Goal: Task Accomplishment & Management: Manage account settings

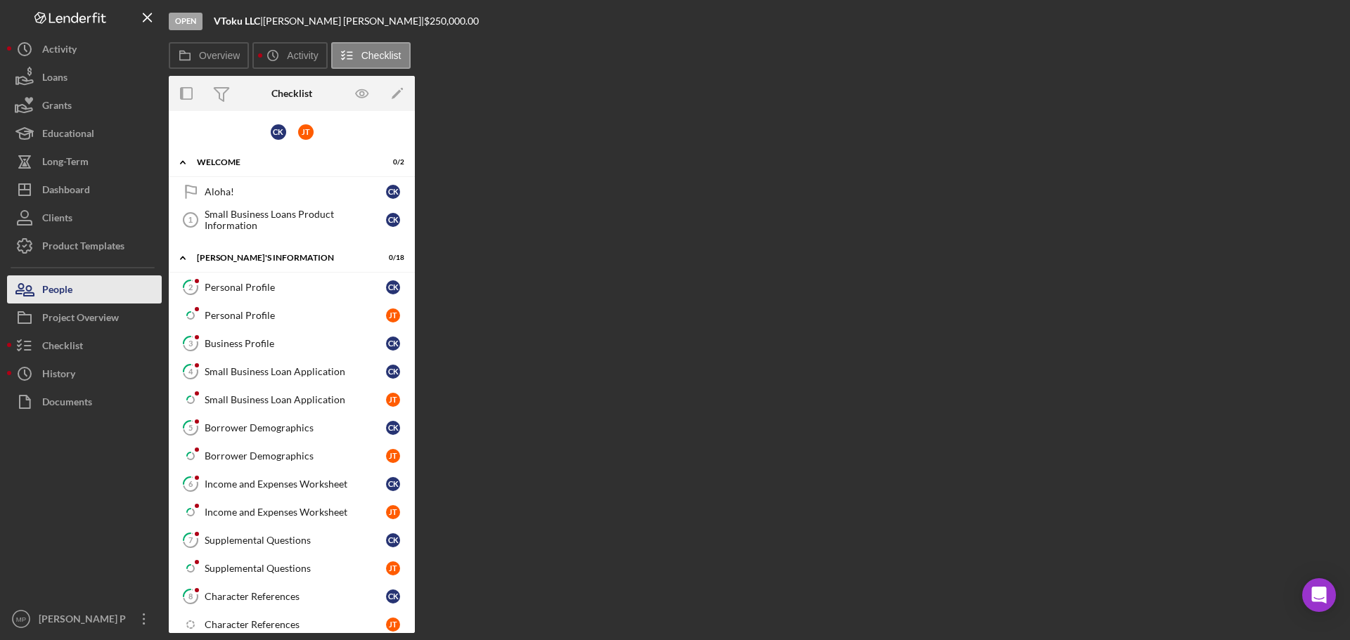
scroll to position [228, 0]
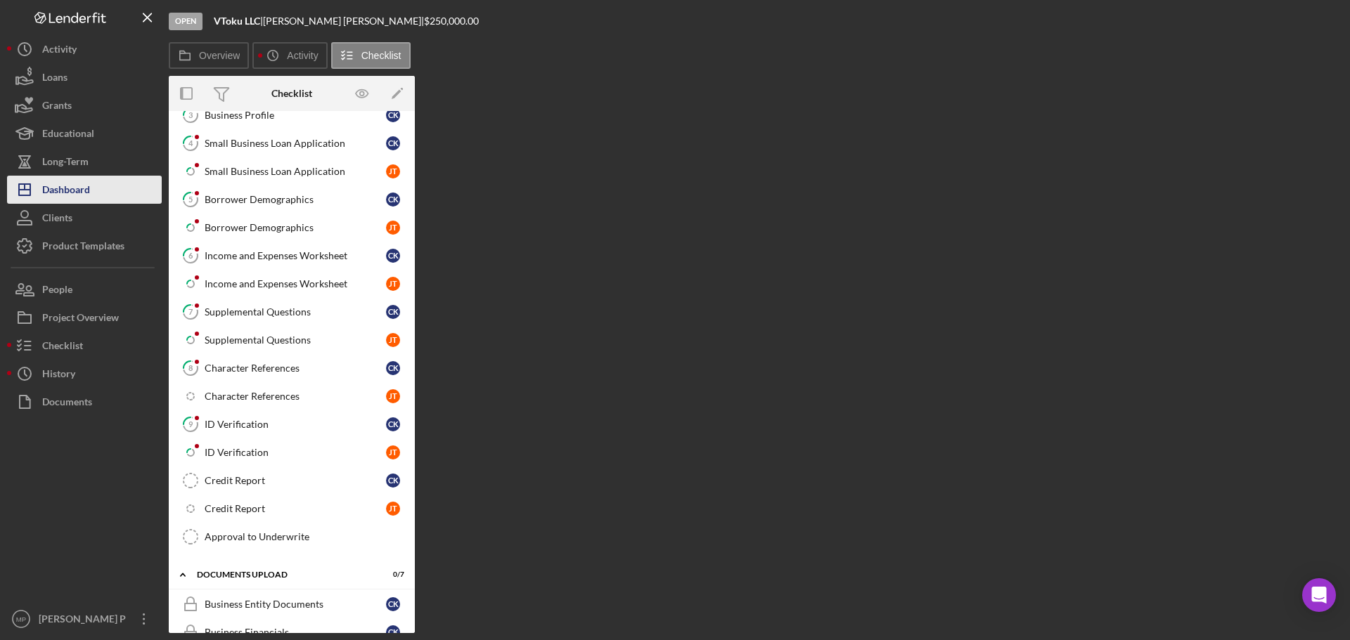
click at [83, 198] on div "Dashboard" at bounding box center [66, 192] width 48 height 32
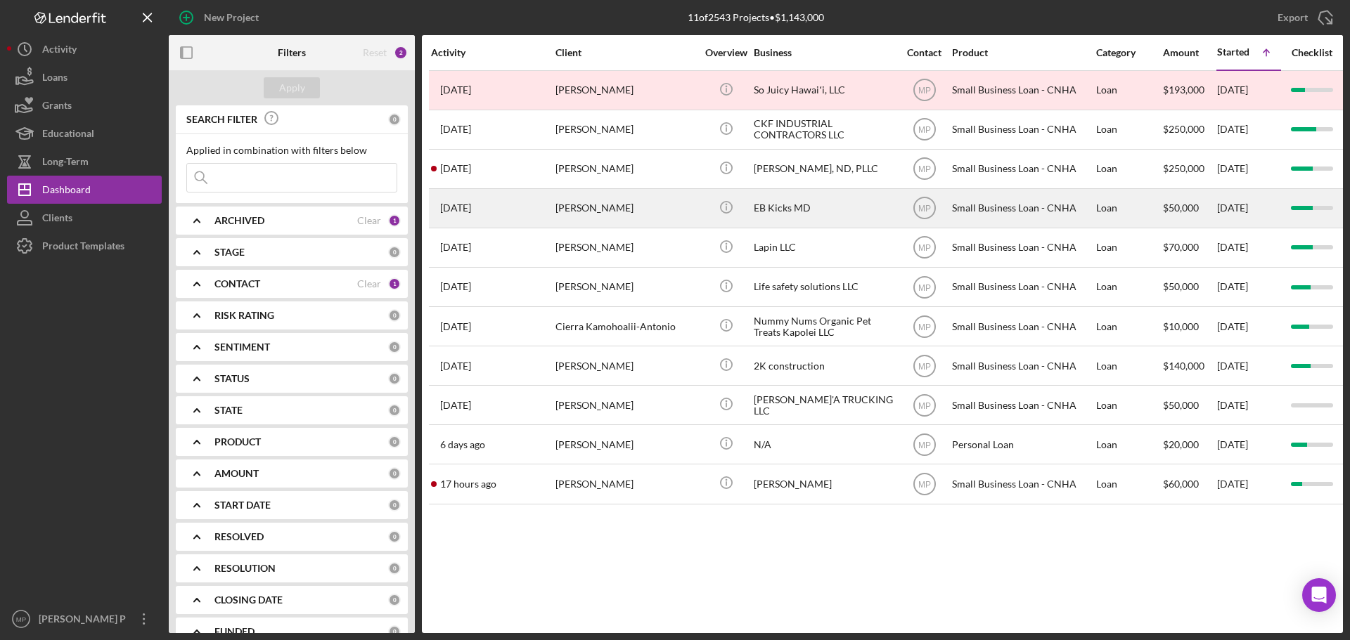
click at [582, 211] on div "[PERSON_NAME]" at bounding box center [625, 208] width 141 height 37
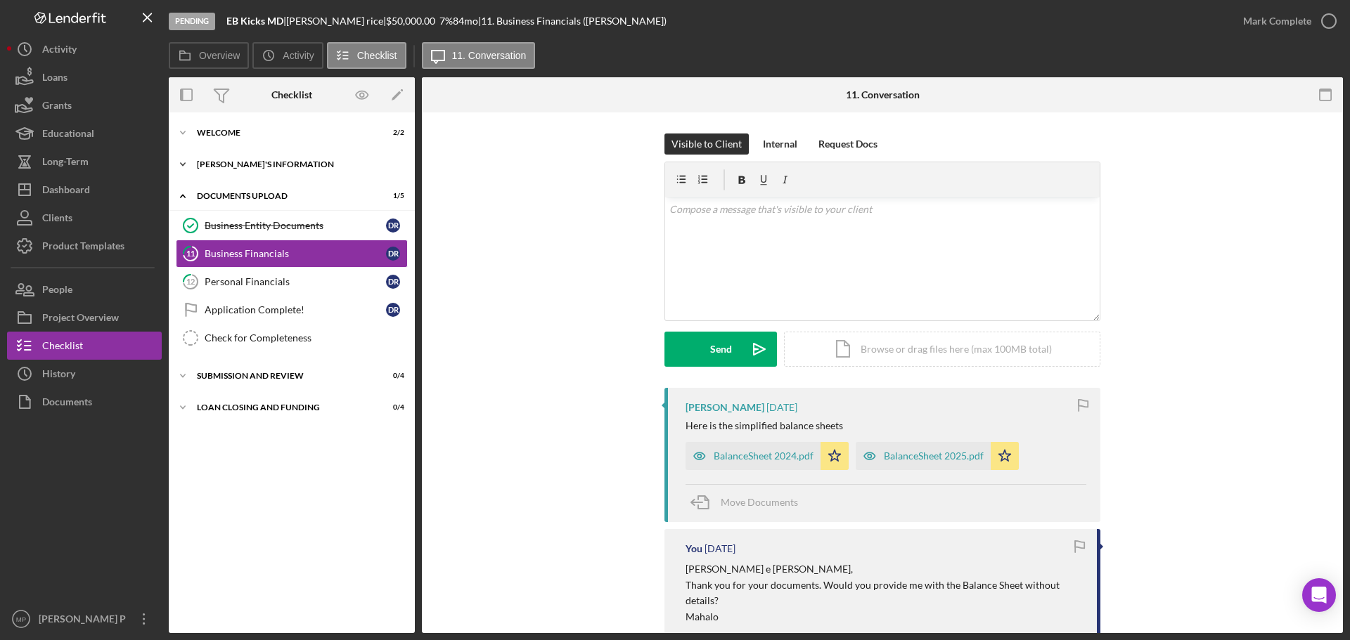
click at [253, 162] on div "[PERSON_NAME]'S INFORMATION" at bounding box center [297, 164] width 200 height 8
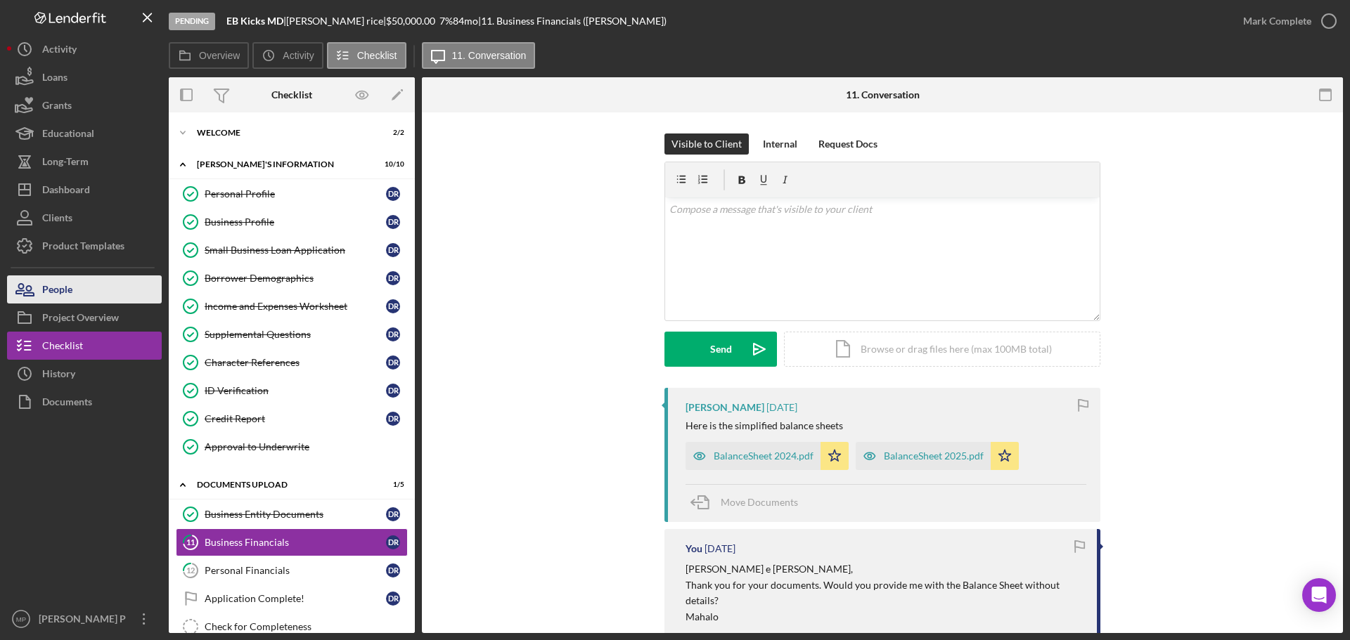
click at [101, 286] on button "People" at bounding box center [84, 290] width 155 height 28
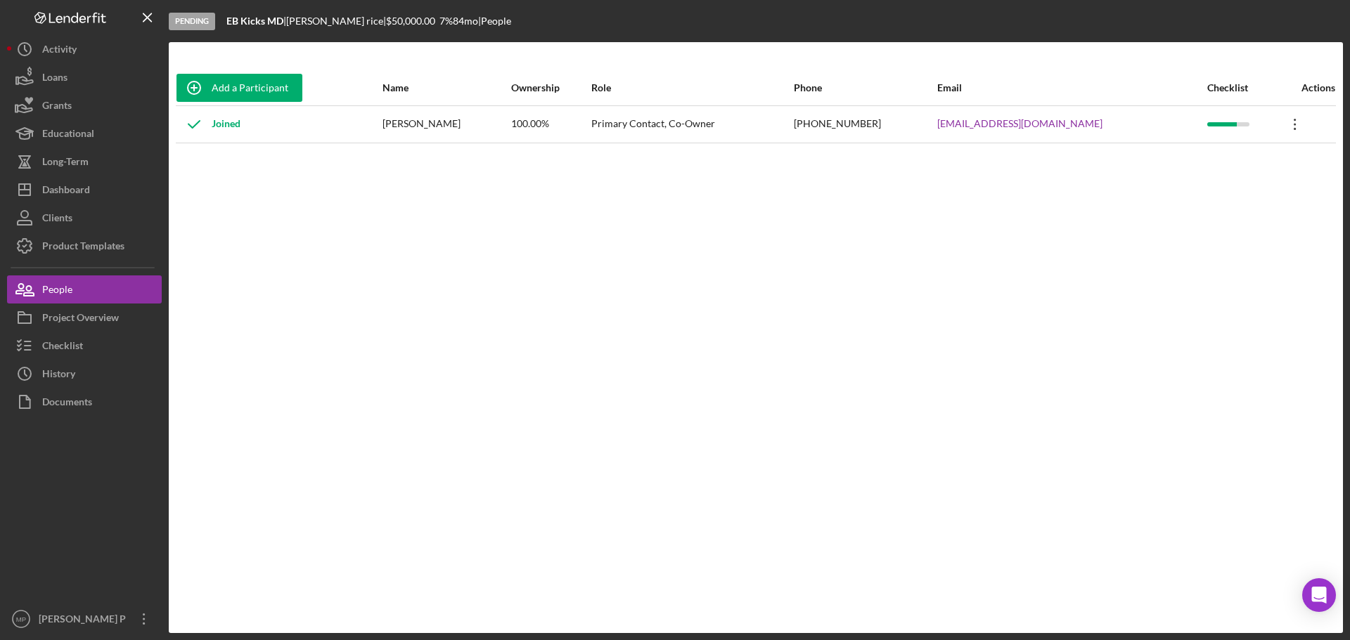
click at [1282, 122] on icon "Icon/Overflow" at bounding box center [1294, 124] width 35 height 35
drag, startPoint x: 895, startPoint y: 201, endPoint x: 653, endPoint y: 174, distance: 244.0
click at [880, 201] on div "Add a Participant Name Ownership Role Phone Email Checklist Actions Joined [PER…" at bounding box center [756, 337] width 1174 height 535
click at [632, 119] on div "Primary Contact, Co-Owner" at bounding box center [691, 124] width 201 height 35
click at [590, 130] on div "100.00%" at bounding box center [550, 124] width 79 height 35
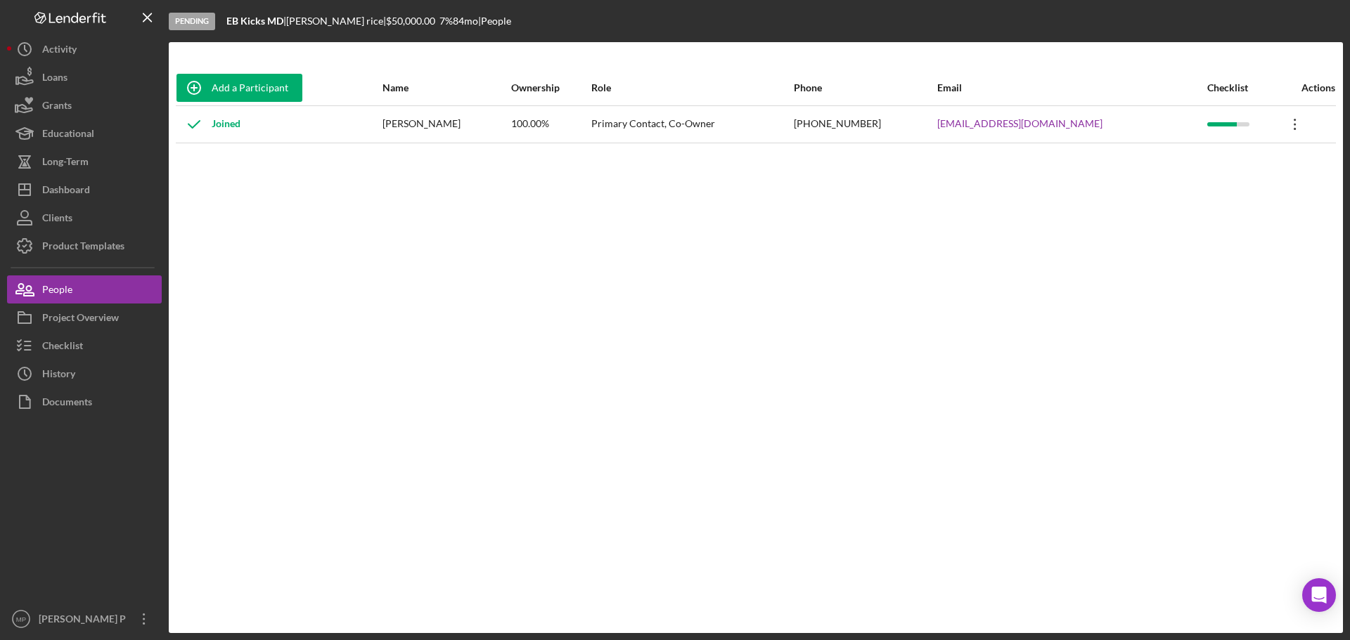
click at [1281, 127] on icon "Icon/Overflow" at bounding box center [1294, 124] width 35 height 35
click at [1193, 171] on div "Icon/Edit Edit" at bounding box center [1220, 161] width 155 height 29
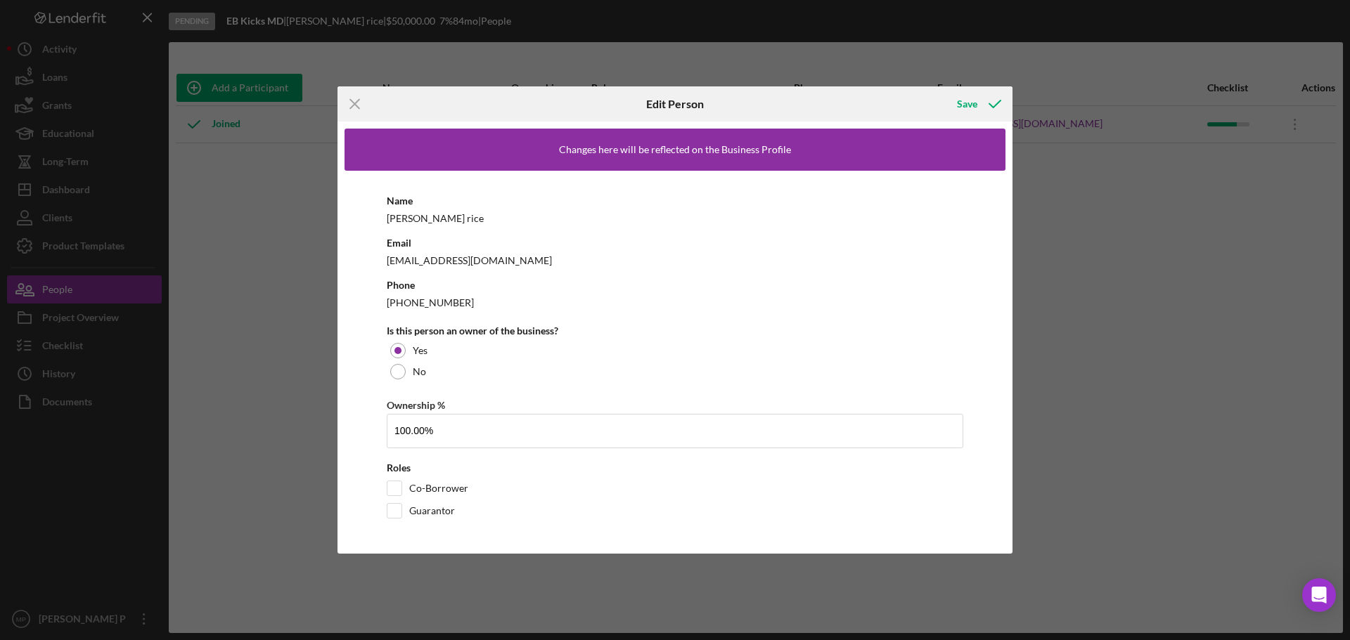
click at [351, 101] on line at bounding box center [354, 104] width 9 height 9
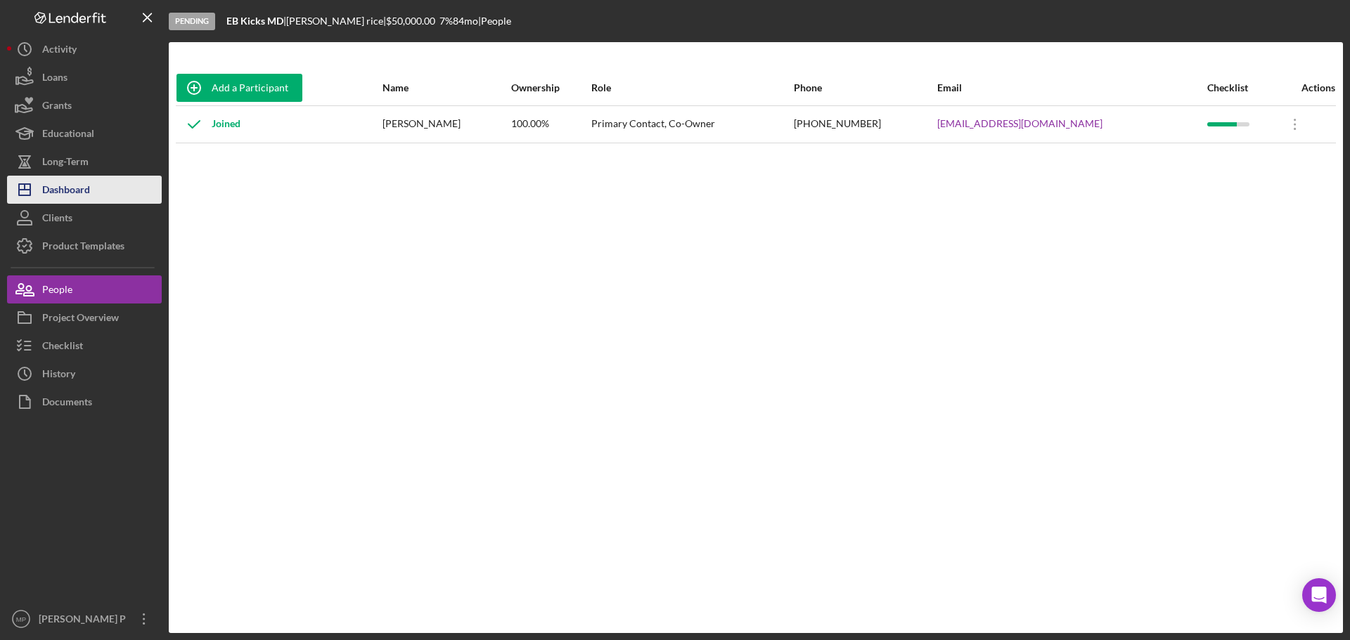
click at [95, 191] on button "Icon/Dashboard Dashboard" at bounding box center [84, 190] width 155 height 28
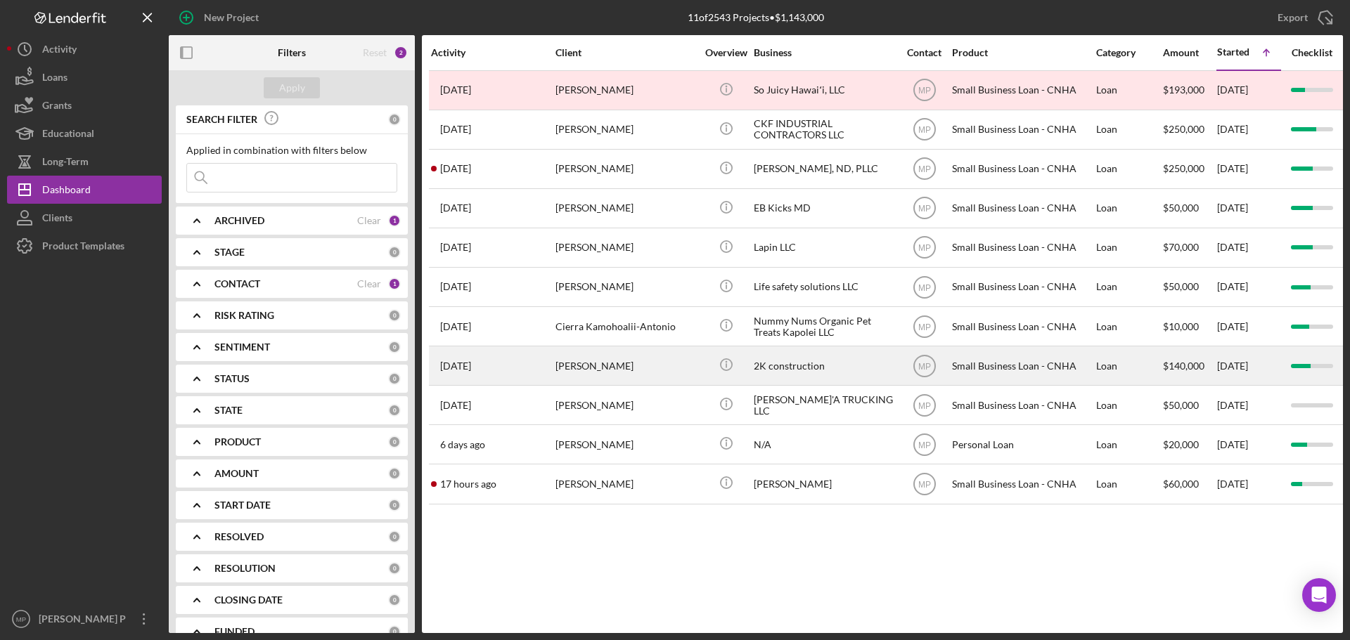
click at [593, 370] on div "[PERSON_NAME]" at bounding box center [625, 365] width 141 height 37
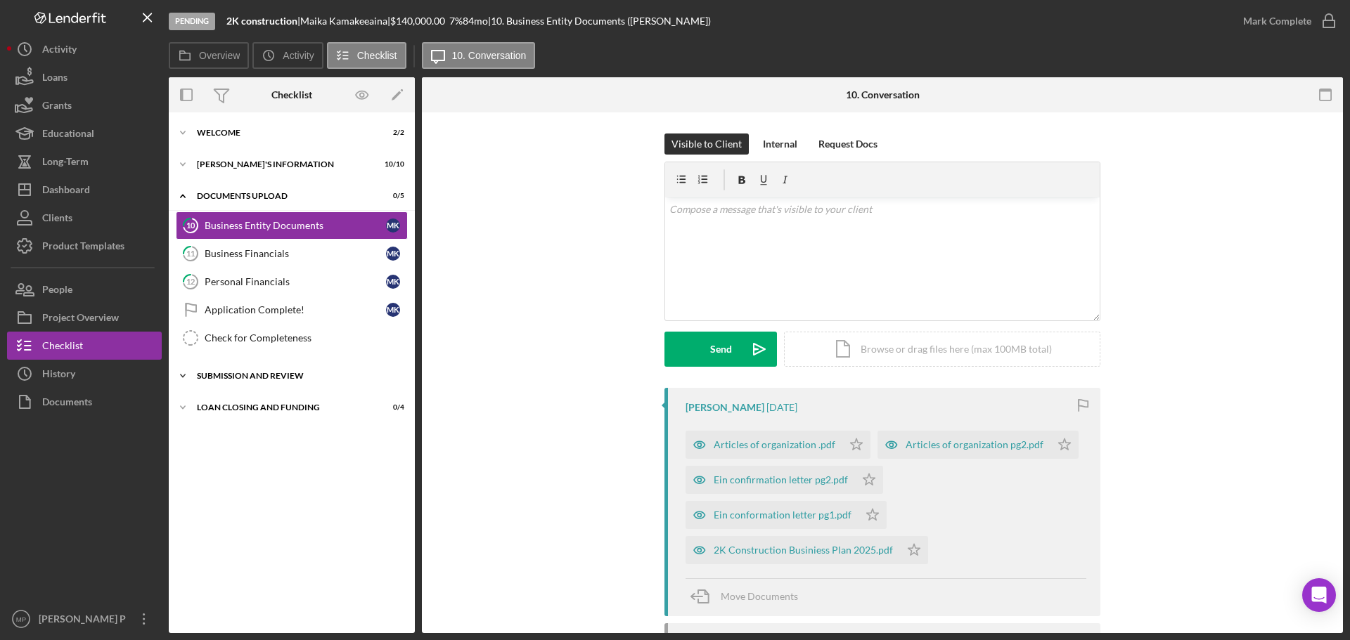
click at [276, 384] on div "Icon/Expander SUBMISSION AND REVIEW 0 / 4" at bounding box center [292, 376] width 246 height 28
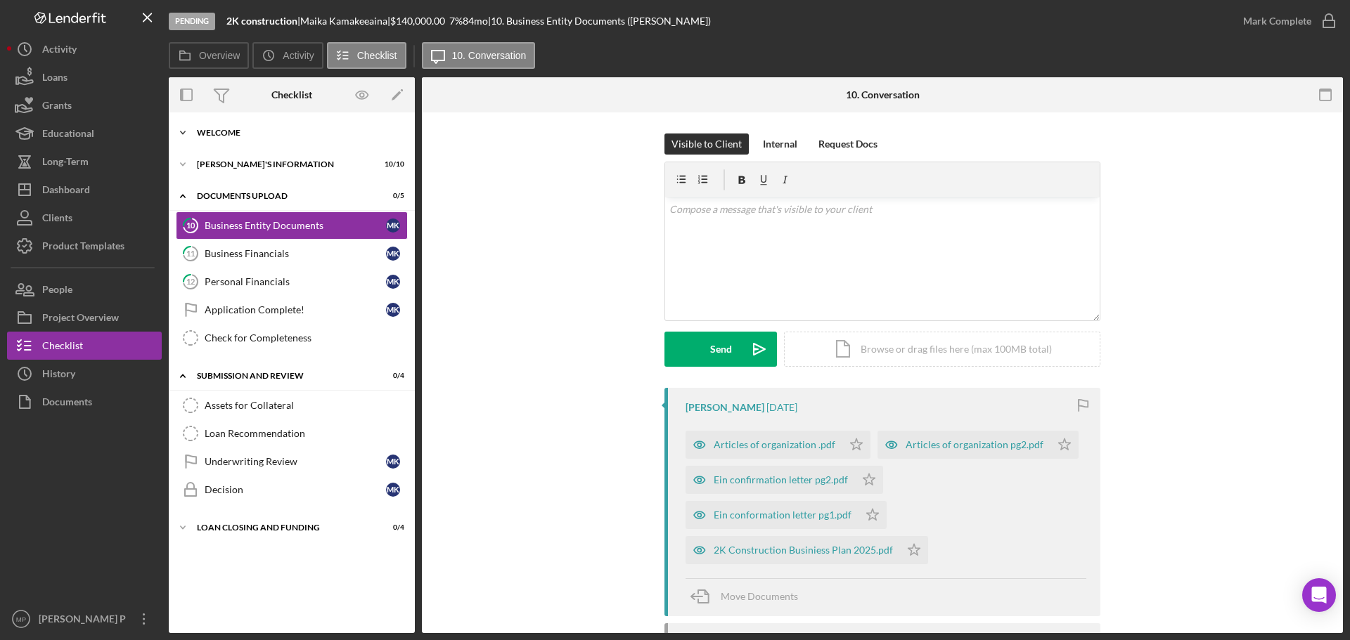
click at [238, 132] on div "WELCOME" at bounding box center [297, 133] width 200 height 8
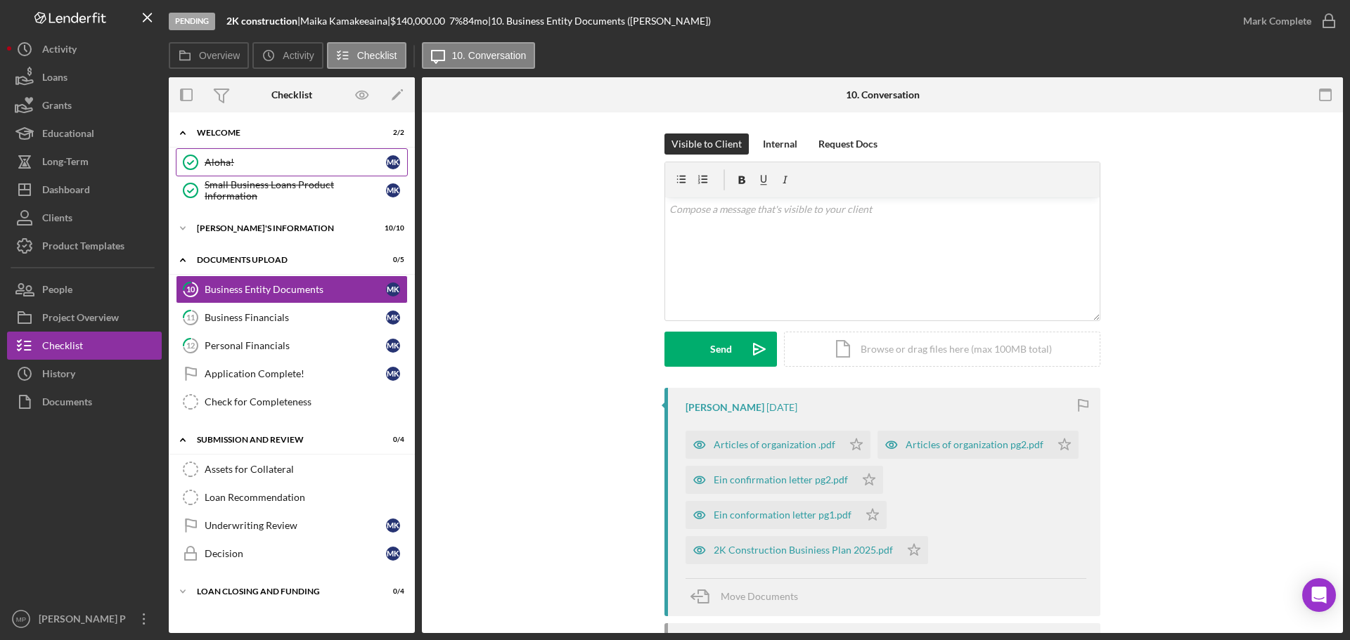
click at [235, 162] on div "Aloha!" at bounding box center [295, 162] width 181 height 11
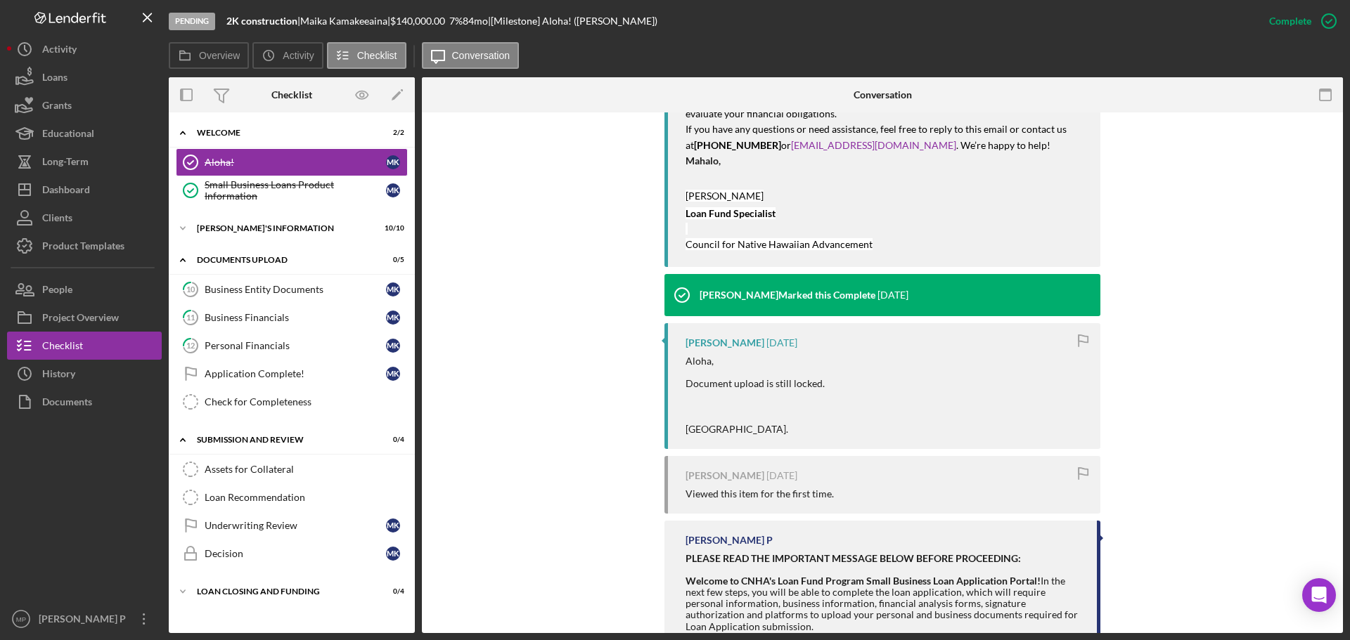
scroll to position [633, 0]
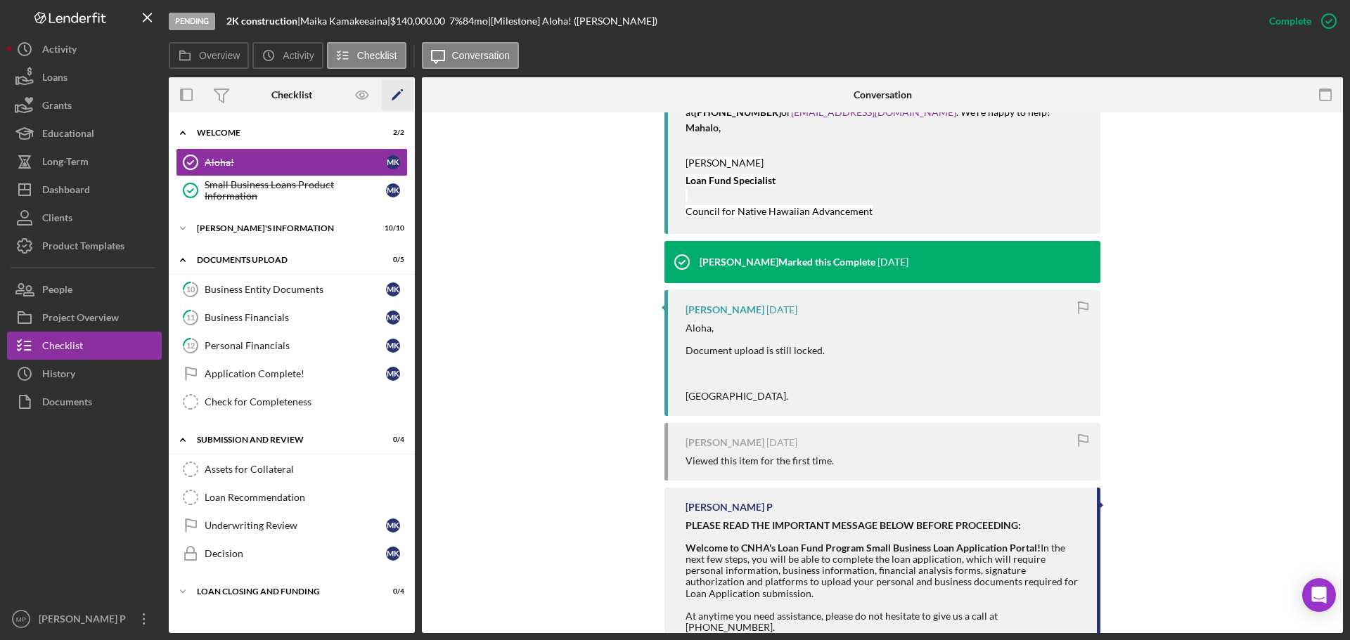
click at [400, 97] on icon "Icon/Edit" at bounding box center [398, 95] width 32 height 32
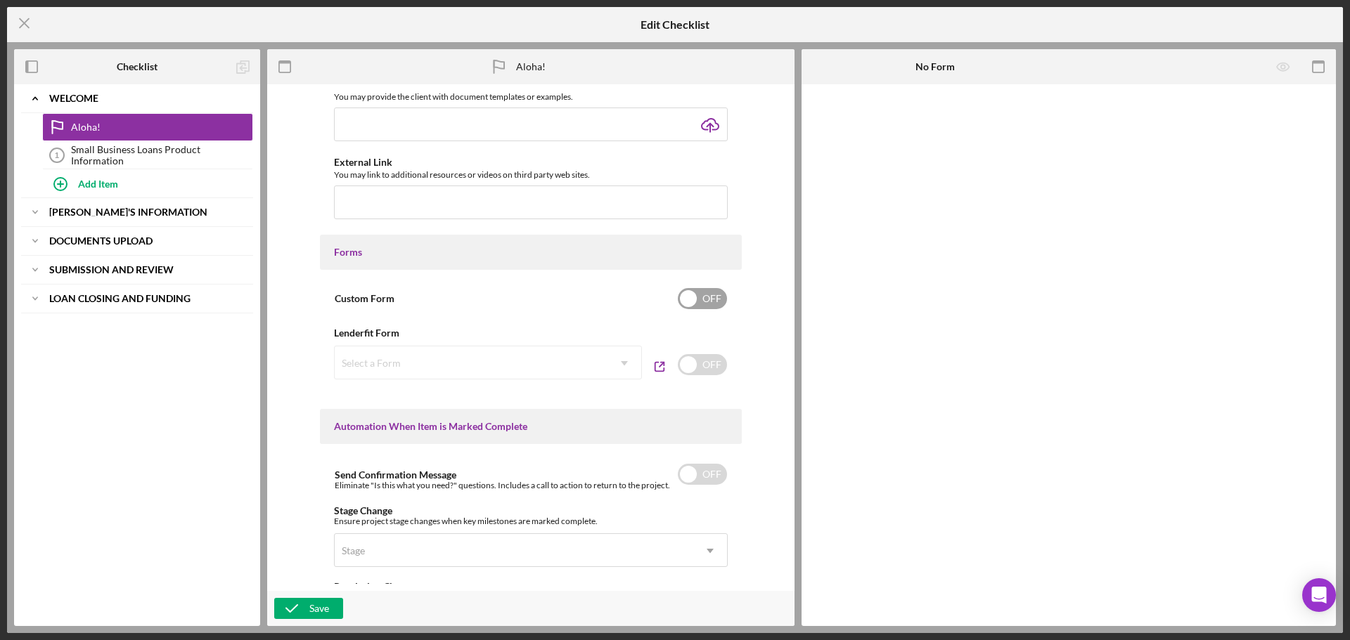
type textarea "<div> <div><strong>PLEASE READ THE IMPORTANT MESSAGE BELOW BEFORE PROCEEDING:</…"
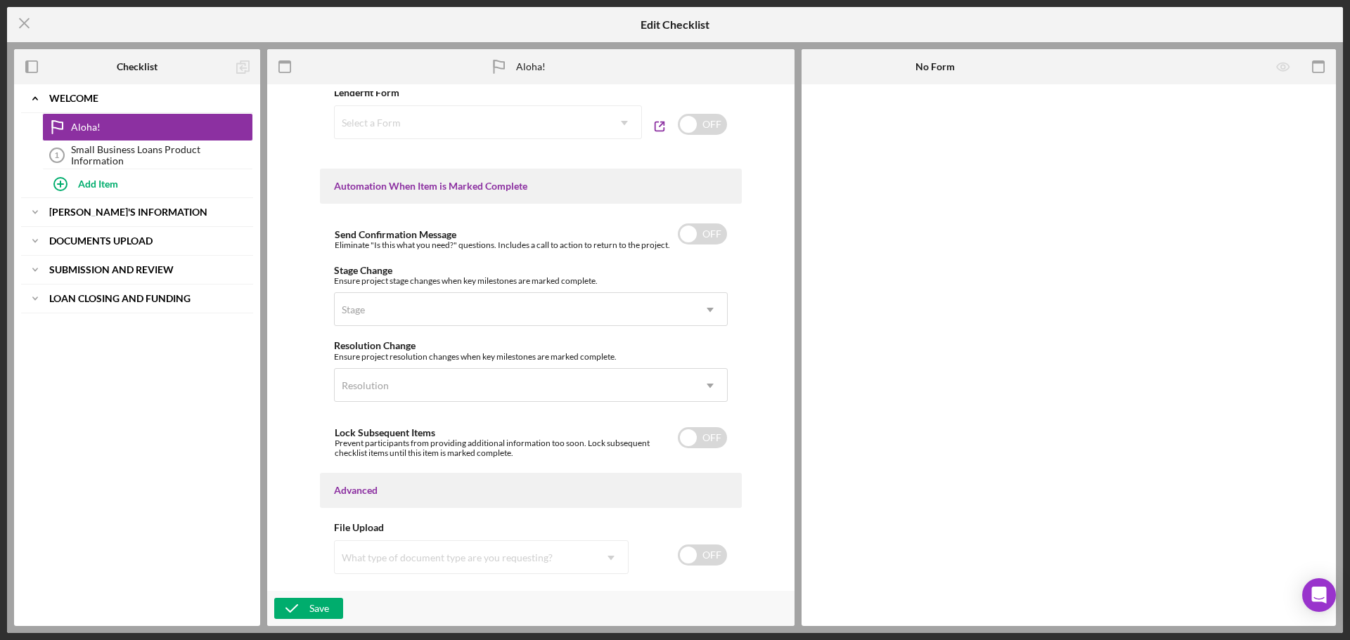
scroll to position [820, 0]
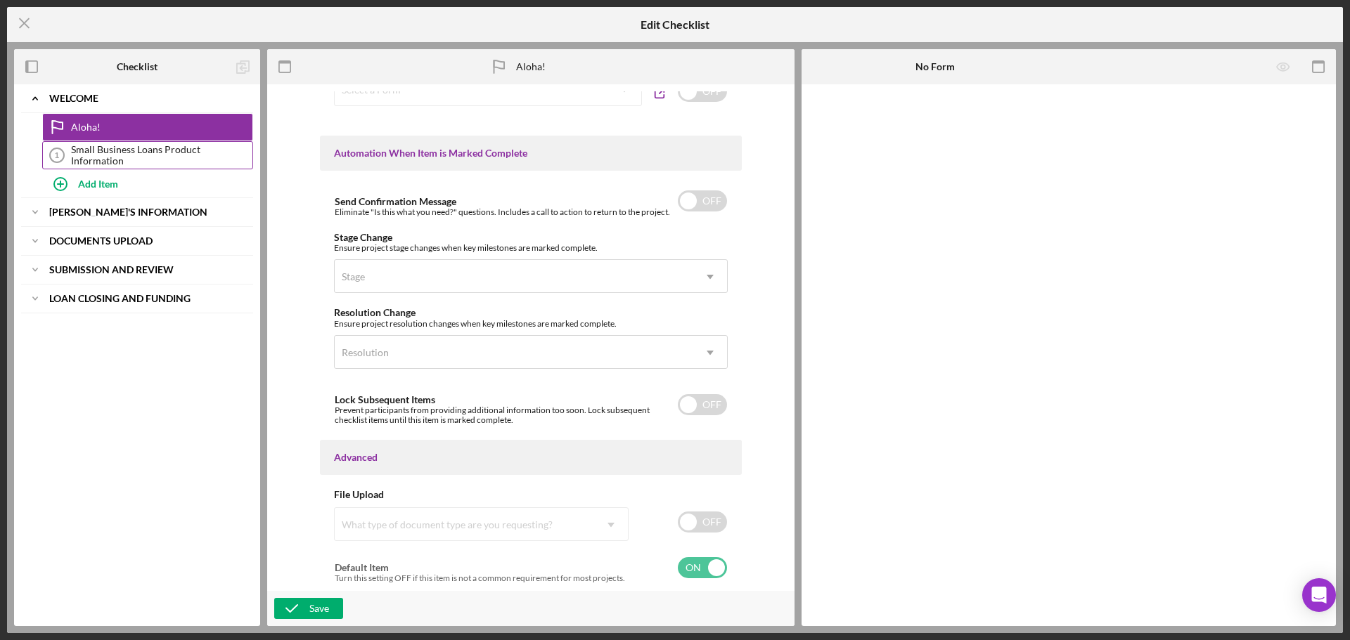
click at [139, 161] on div "Small Business Loans Product Information" at bounding box center [161, 155] width 181 height 22
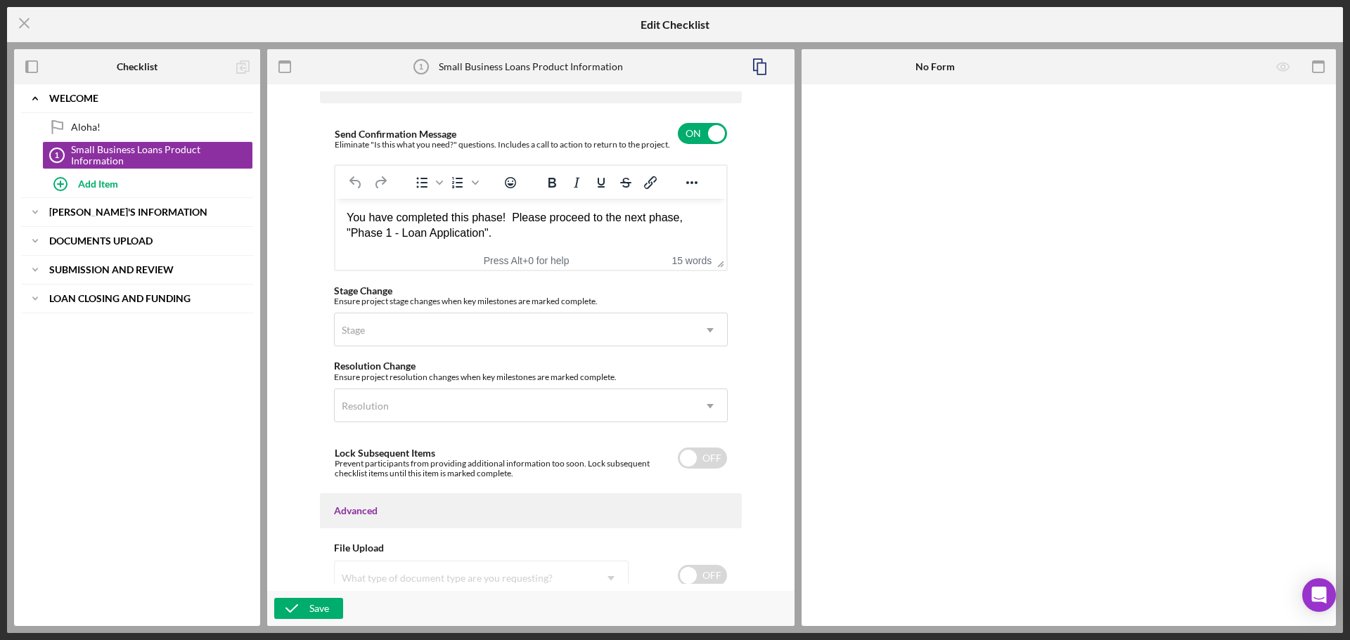
scroll to position [955, 0]
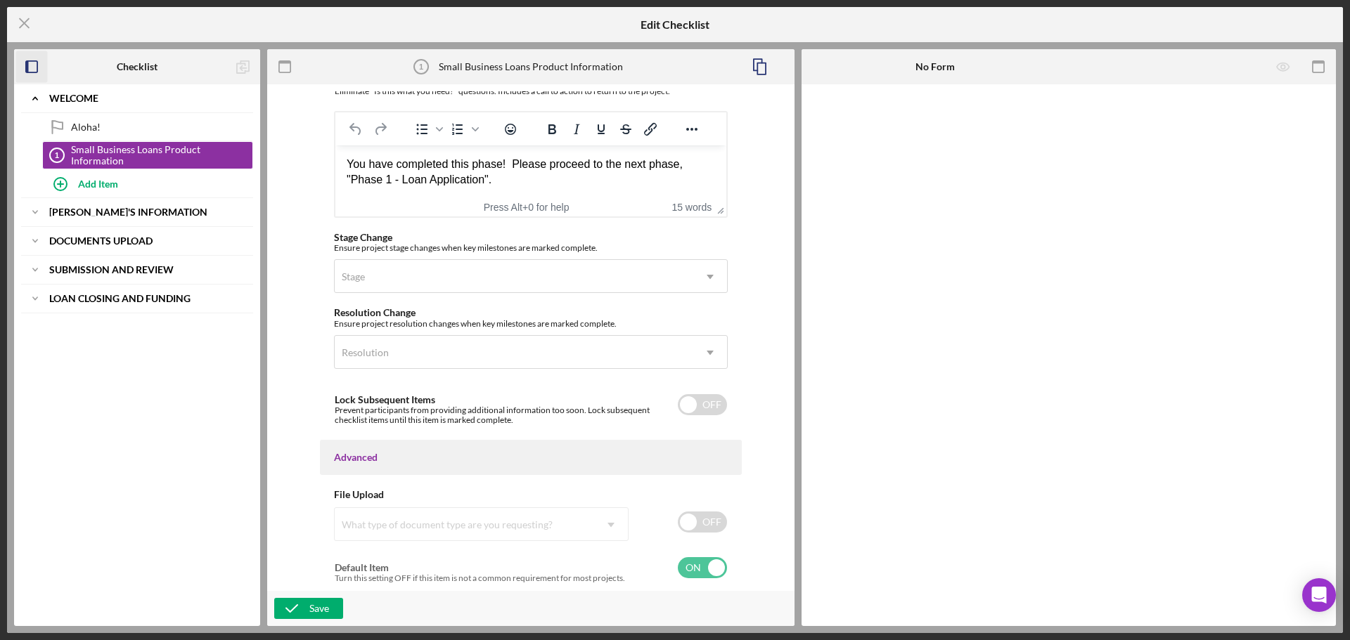
click at [28, 74] on icon "button" at bounding box center [32, 67] width 32 height 32
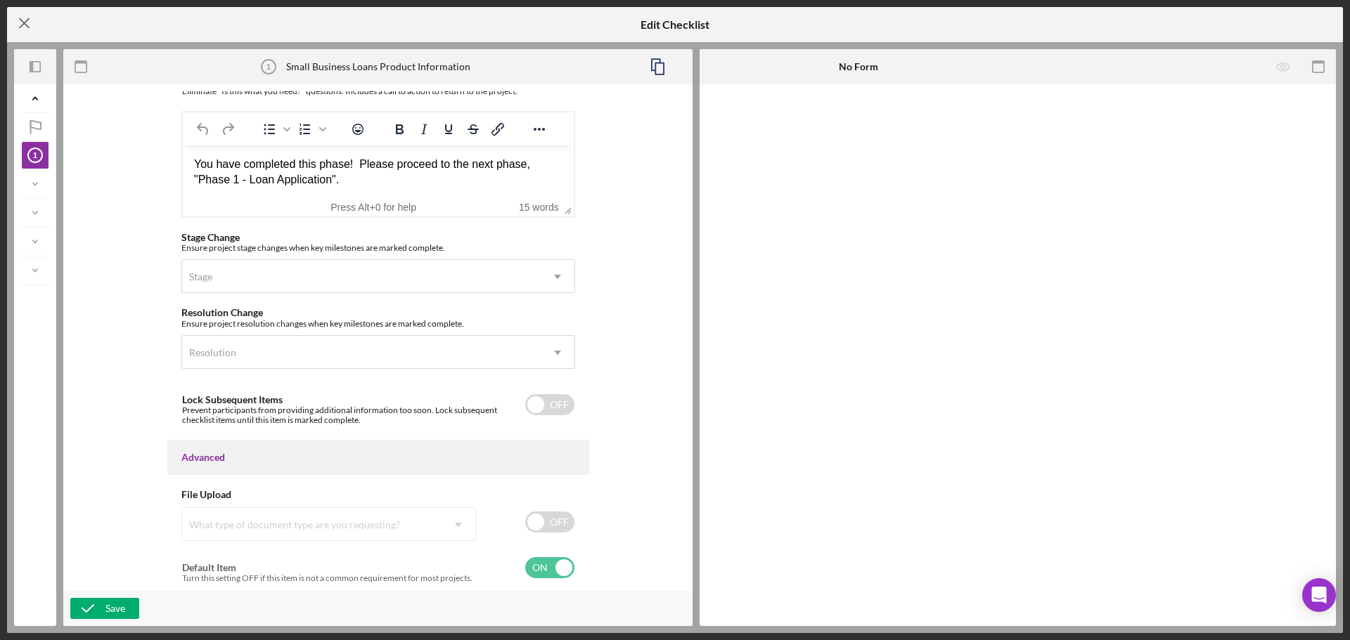
click at [27, 28] on icon "Icon/Menu Close" at bounding box center [24, 23] width 35 height 35
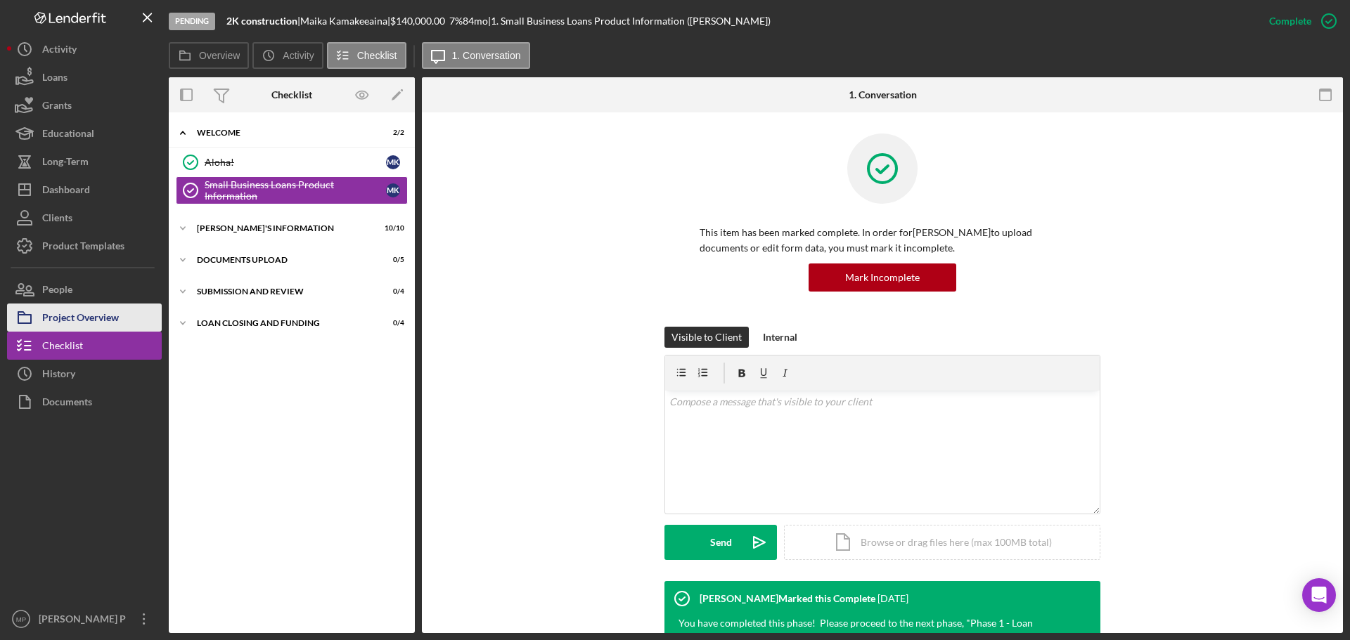
click at [77, 319] on div "Project Overview" at bounding box center [80, 320] width 77 height 32
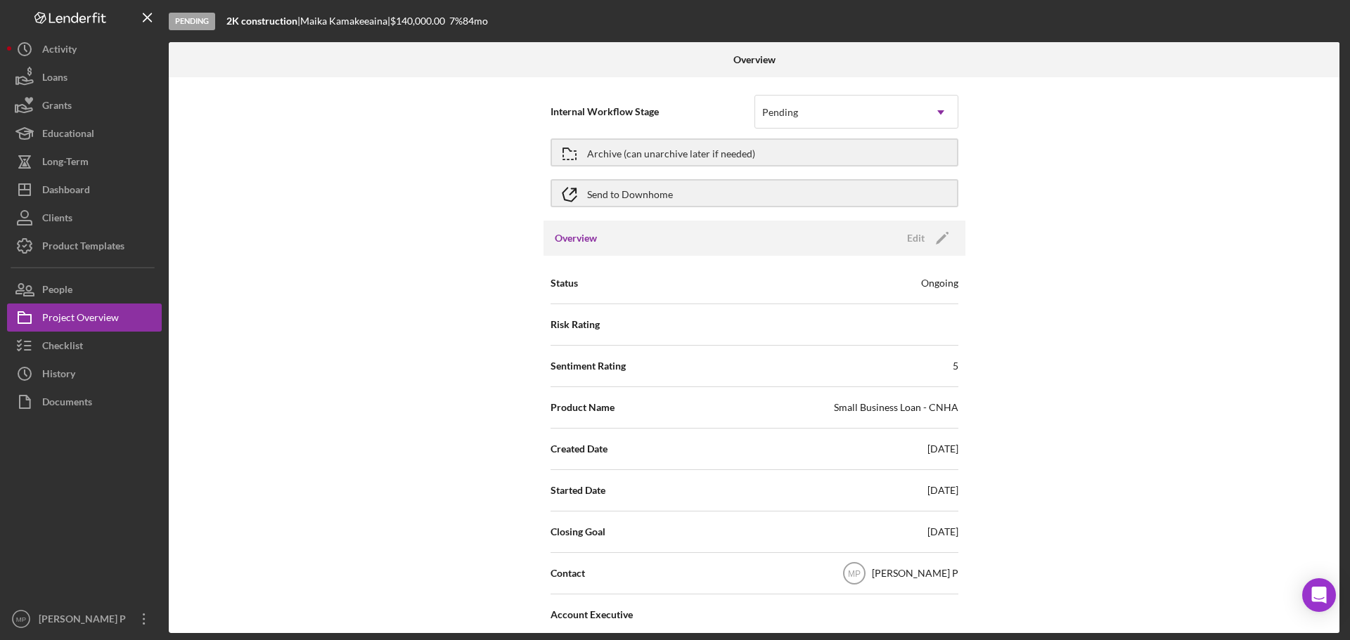
click at [105, 522] on div at bounding box center [84, 510] width 155 height 189
